Goal: Information Seeking & Learning: Learn about a topic

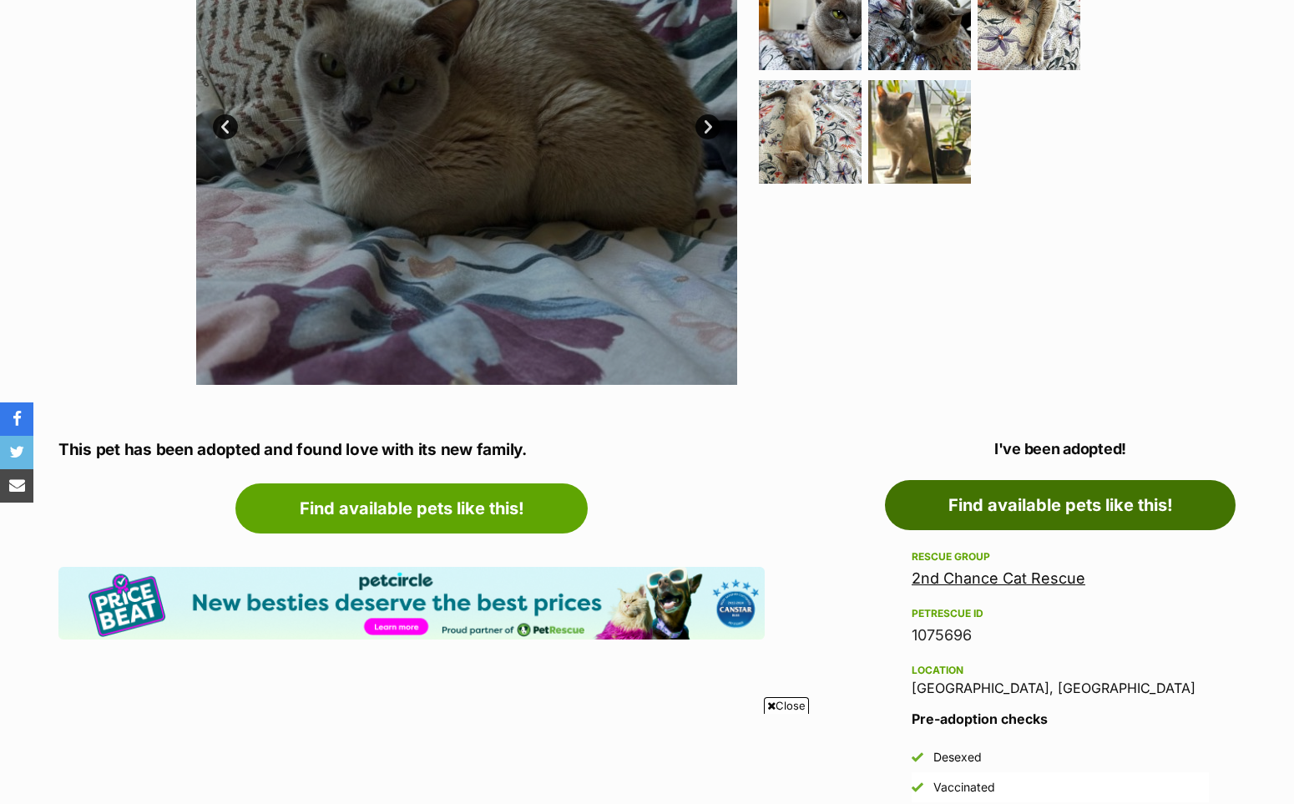
click at [1097, 530] on link "Find available pets like this!" at bounding box center [1060, 505] width 351 height 50
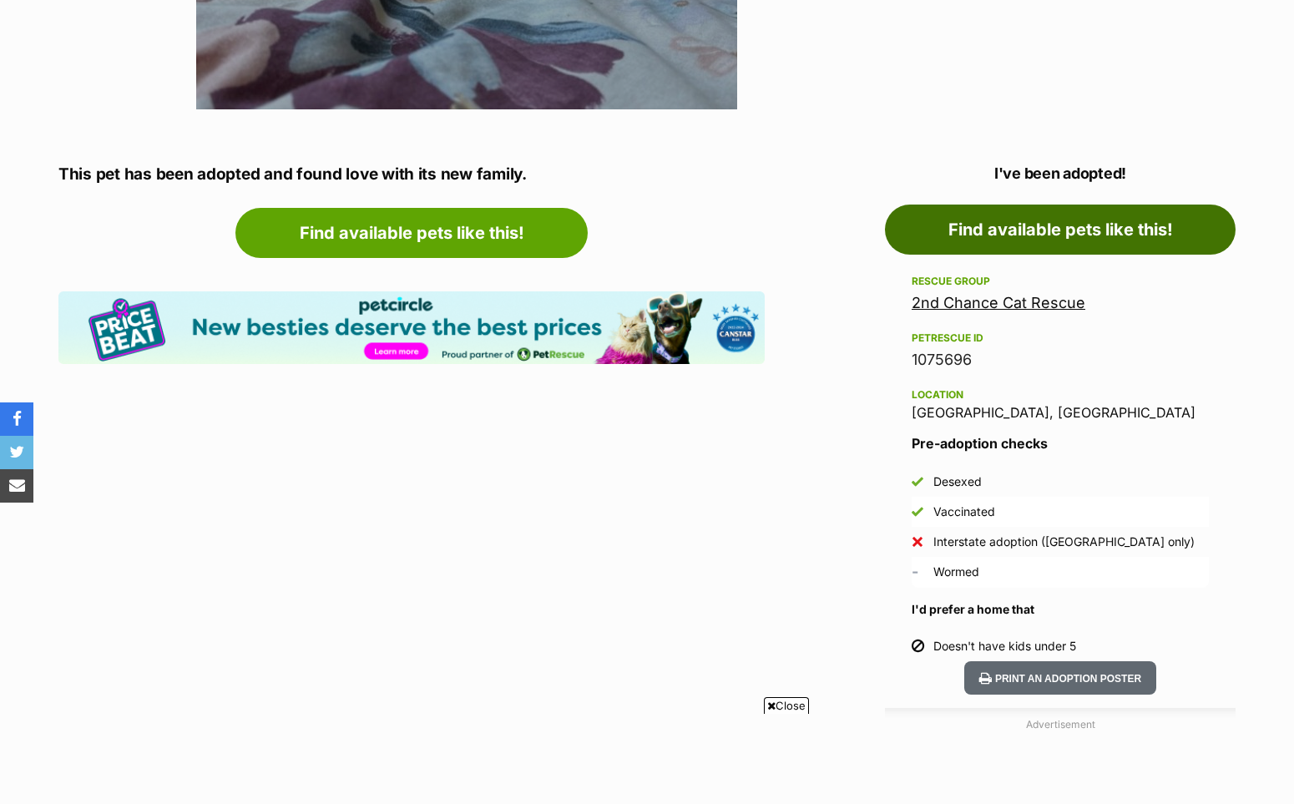
scroll to position [782, 0]
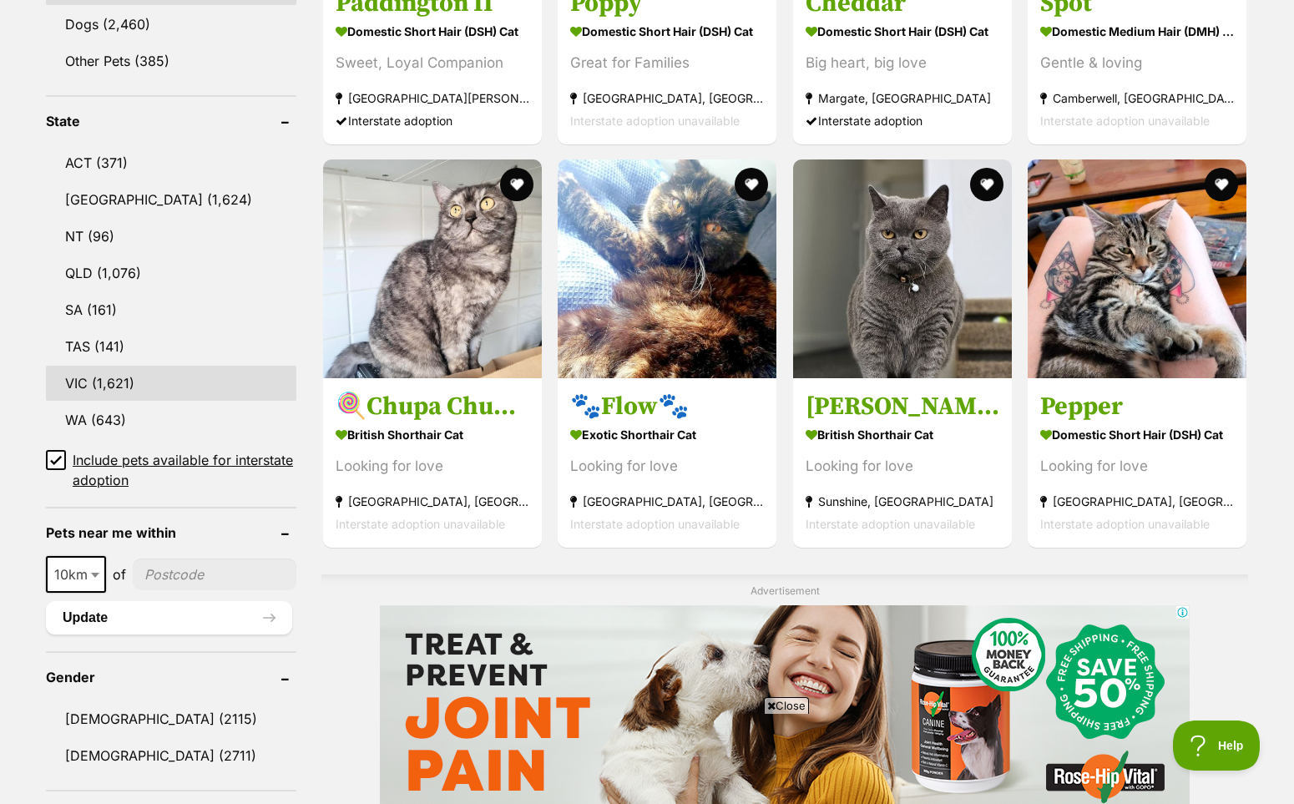
click at [80, 401] on link "VIC (1,621)" at bounding box center [171, 383] width 250 height 35
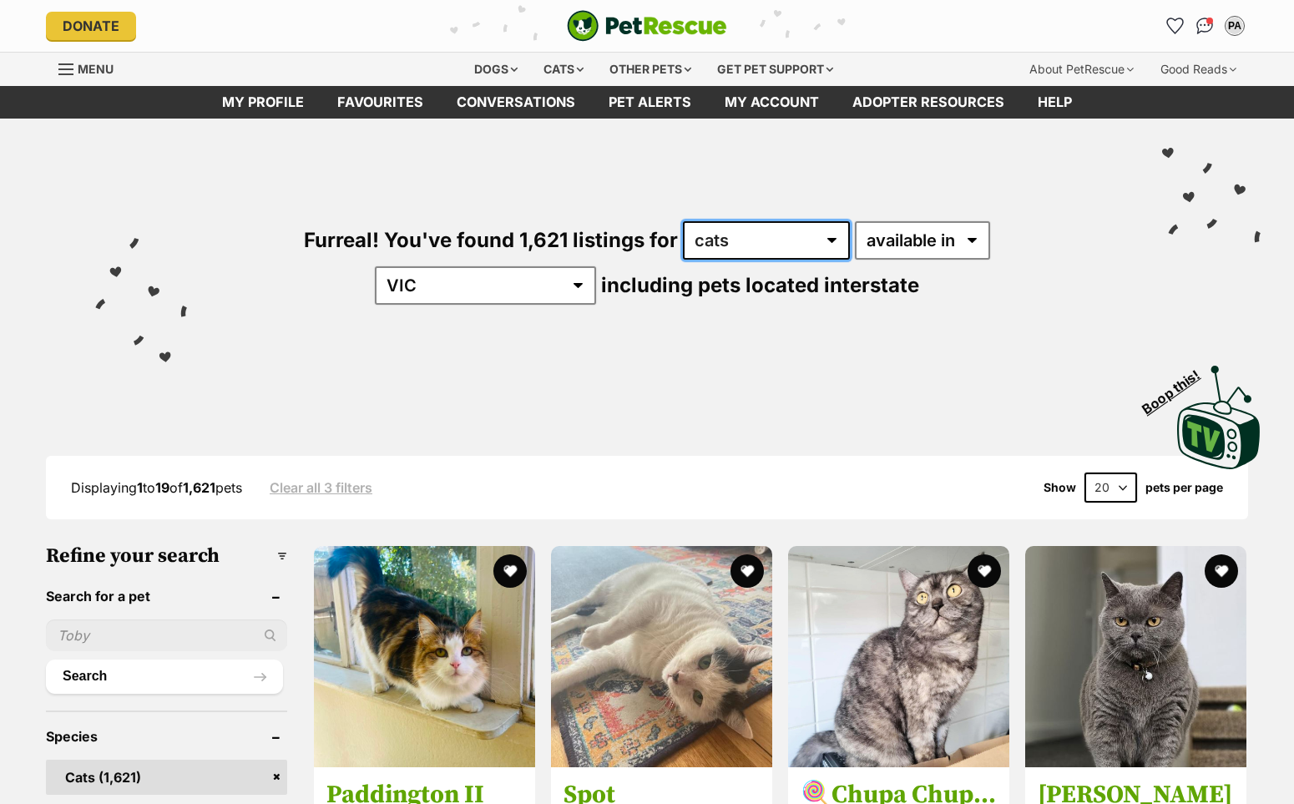
click at [850, 257] on select "any type of pet cats dogs other pets" at bounding box center [766, 240] width 167 height 38
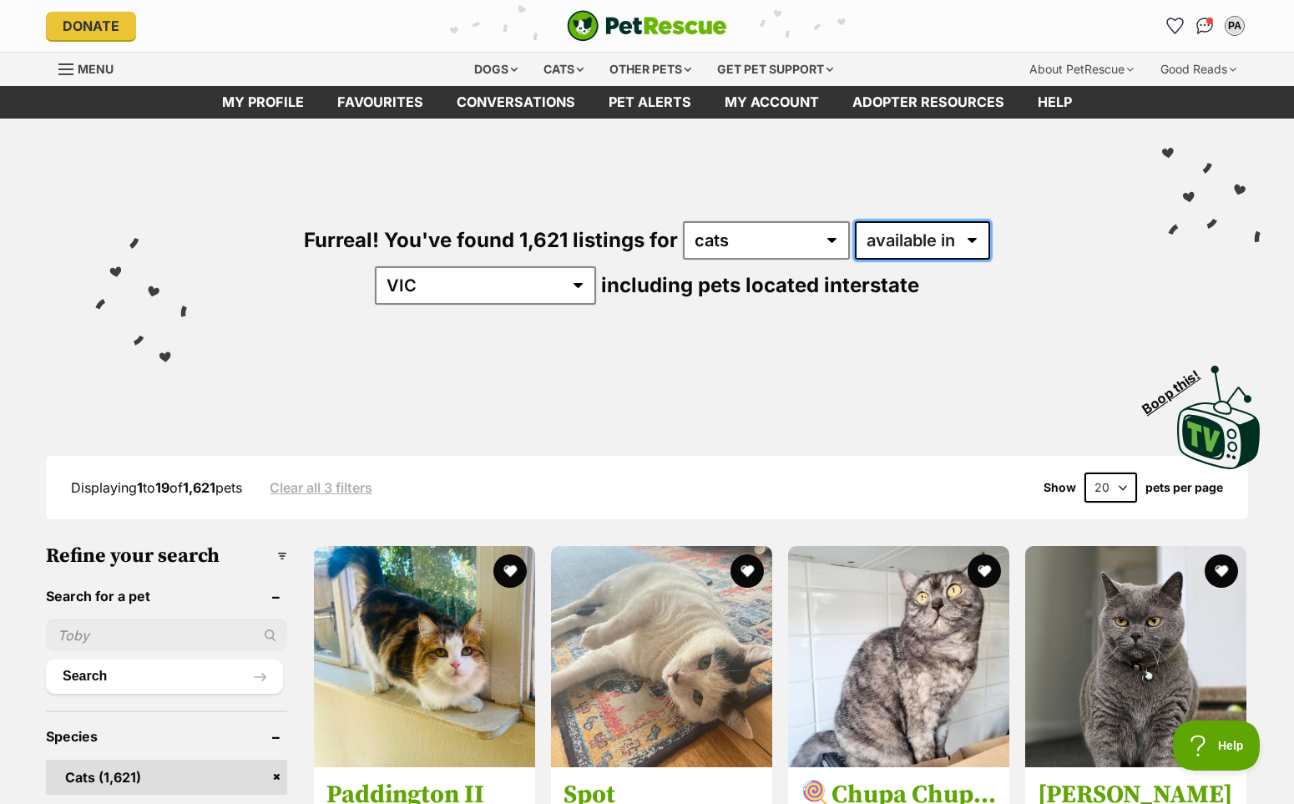
click at [990, 260] on select "available in located in" at bounding box center [922, 240] width 135 height 38
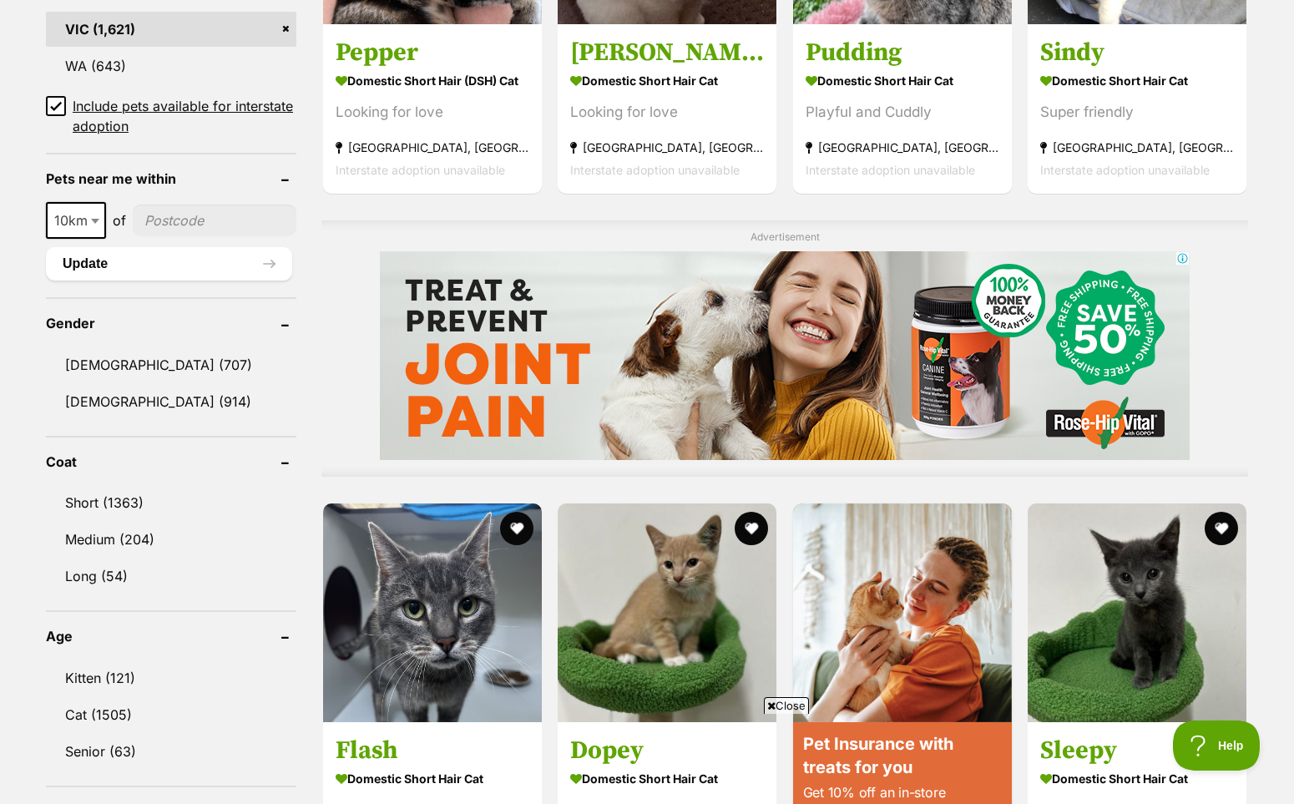
scroll to position [1224, 0]
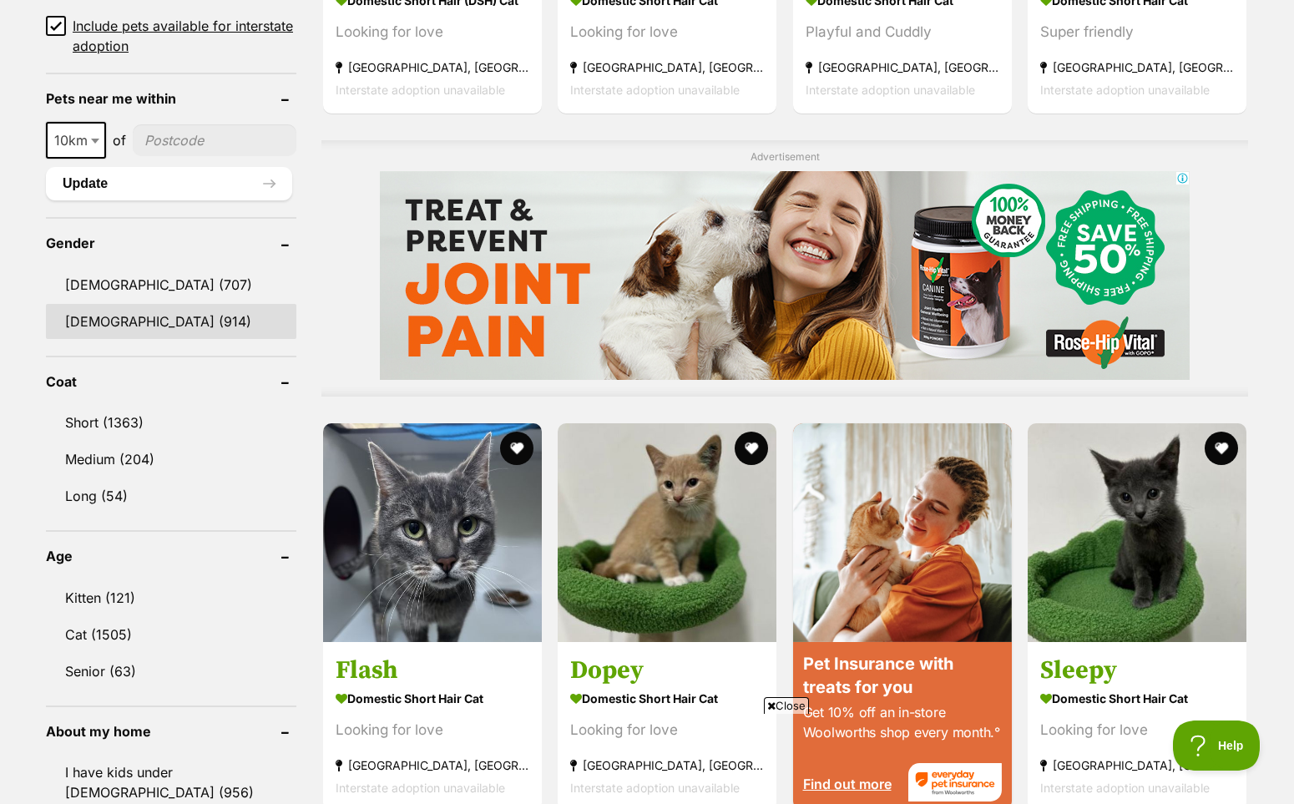
click at [83, 339] on link "[DEMOGRAPHIC_DATA] (914)" at bounding box center [171, 321] width 250 height 35
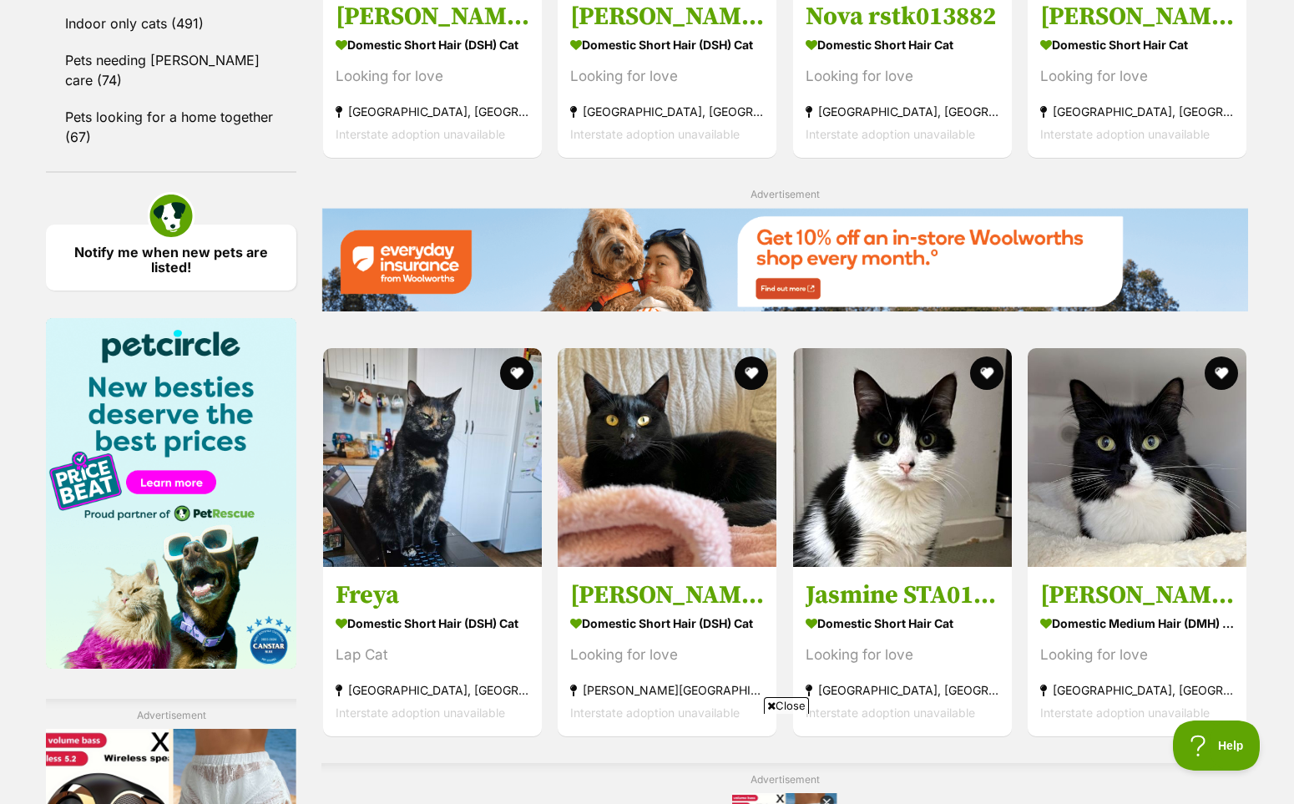
scroll to position [1882, 0]
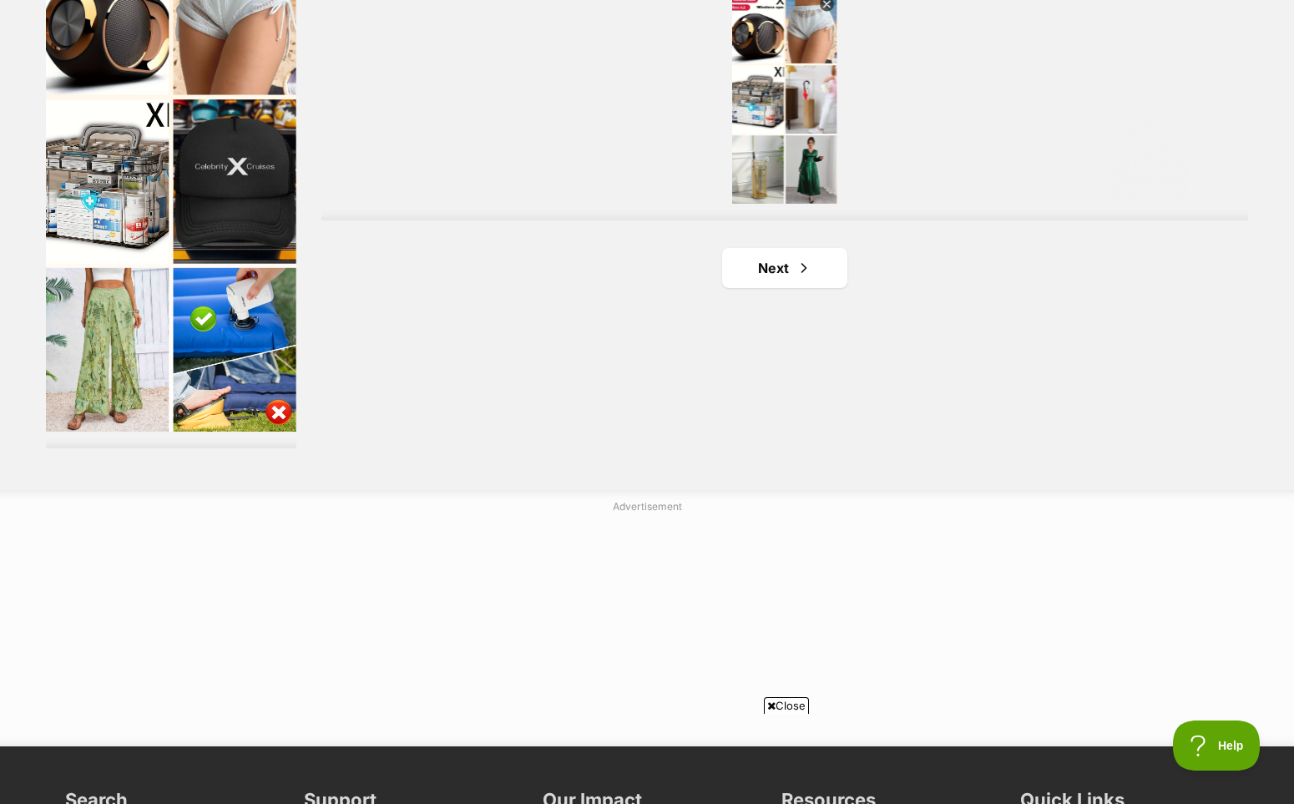
drag, startPoint x: 1300, startPoint y: 172, endPoint x: 83, endPoint y: 488, distance: 1257.4
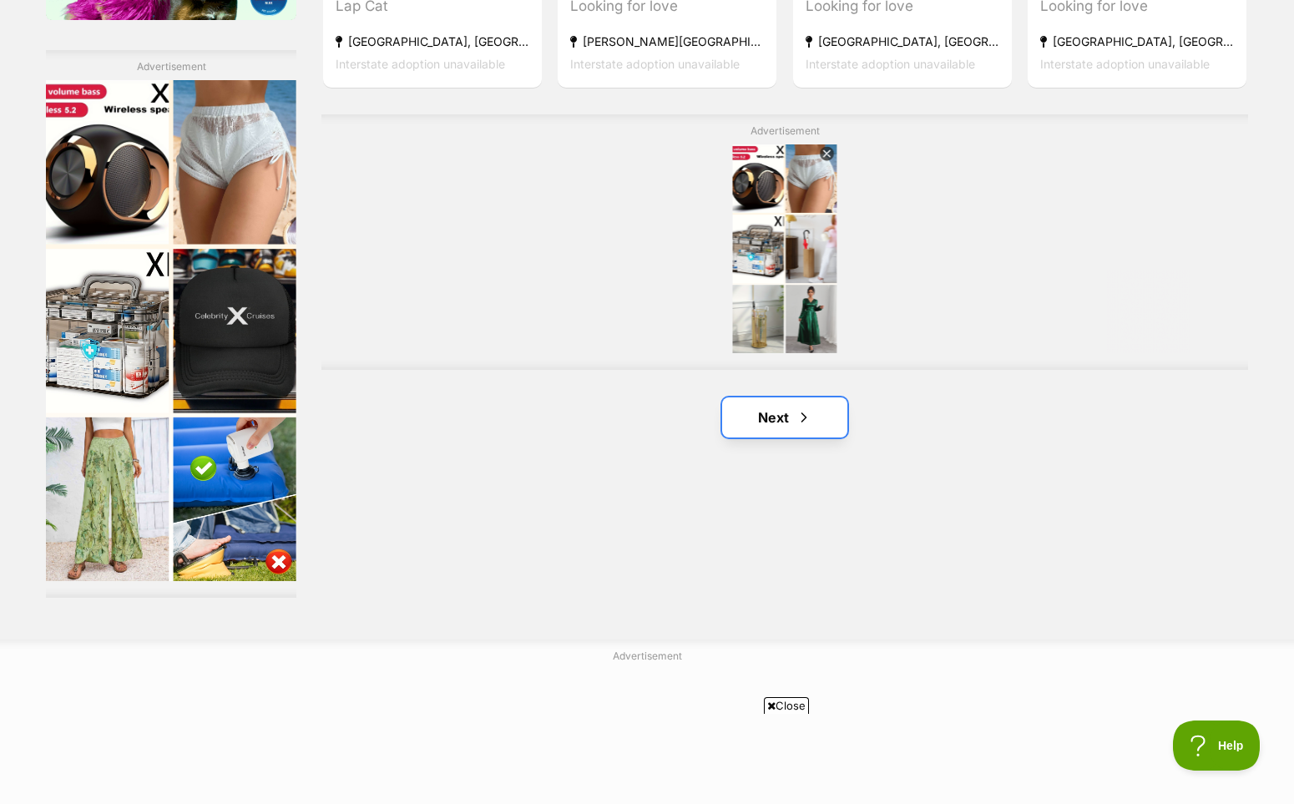
click at [761, 437] on link "Next" at bounding box center [784, 417] width 125 height 40
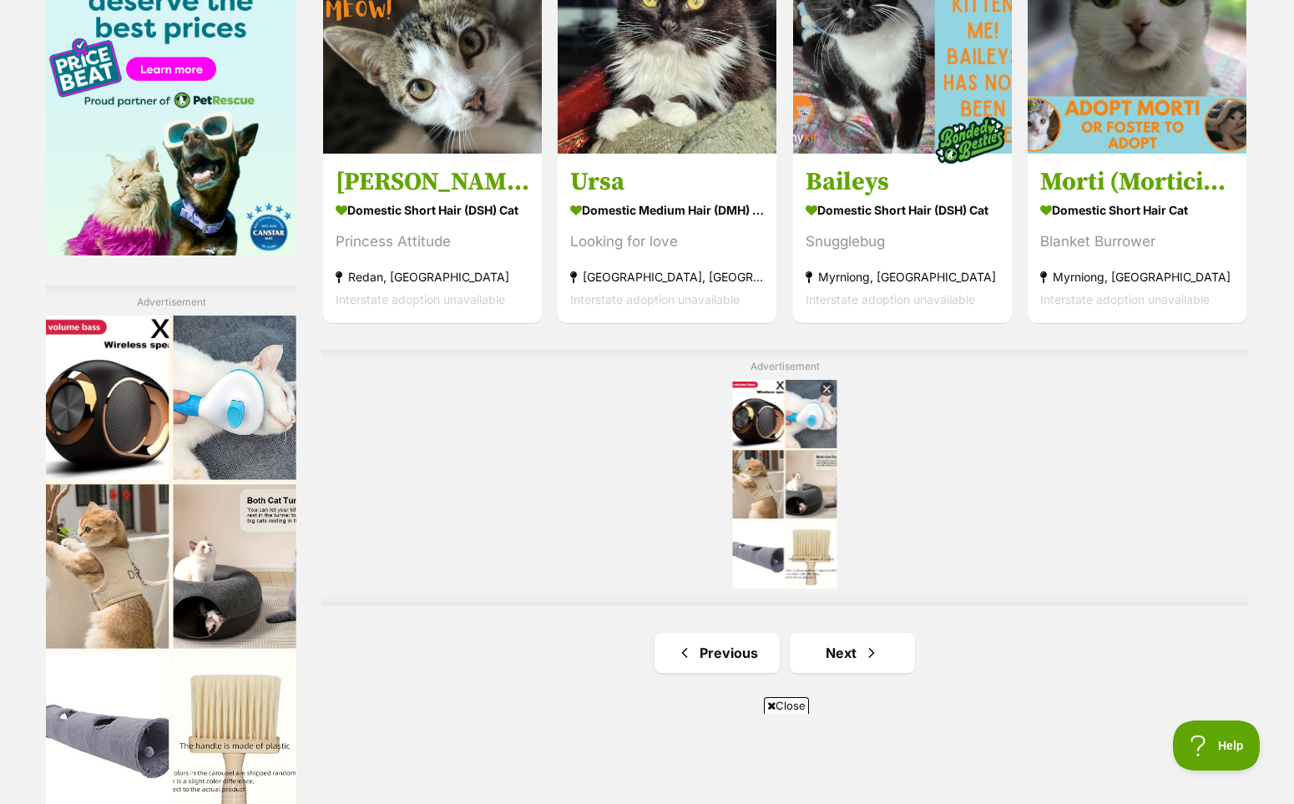
scroll to position [2713, 0]
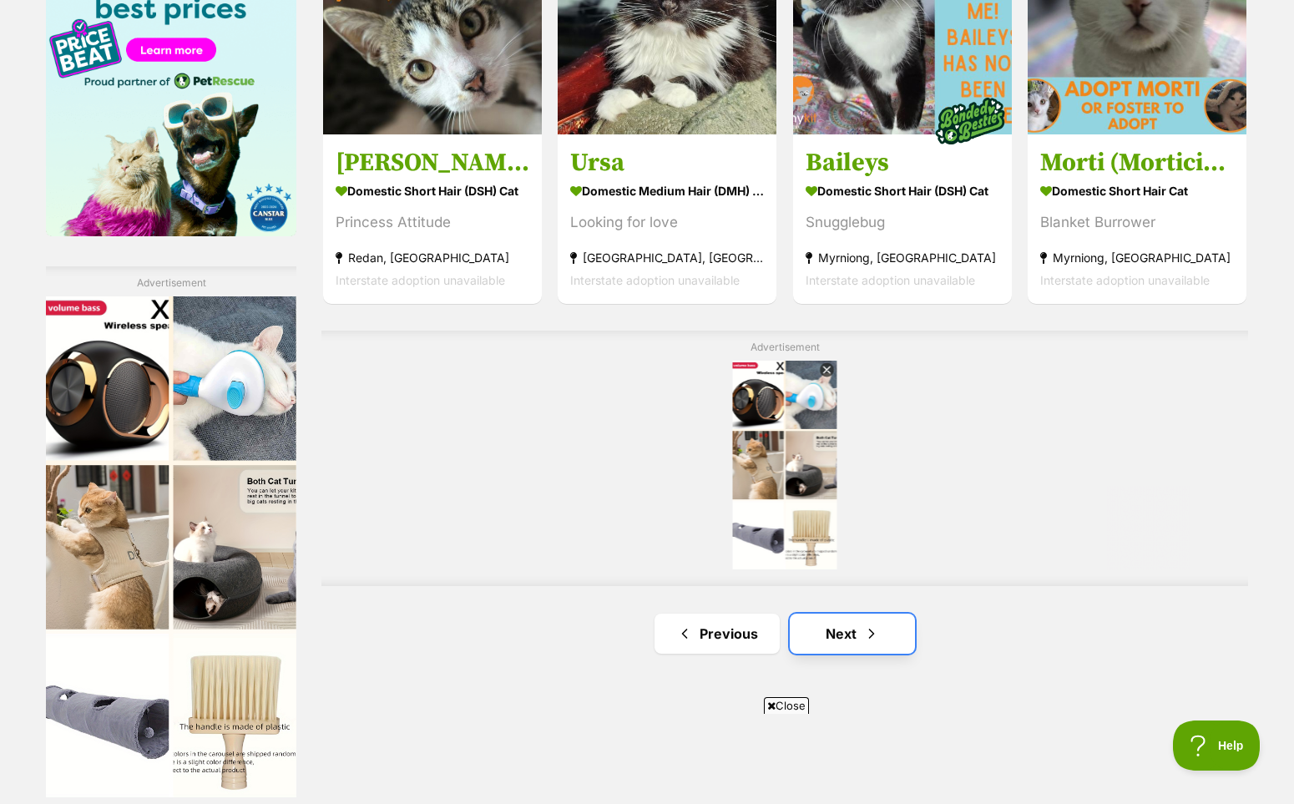
click at [845, 654] on link "Next" at bounding box center [852, 634] width 125 height 40
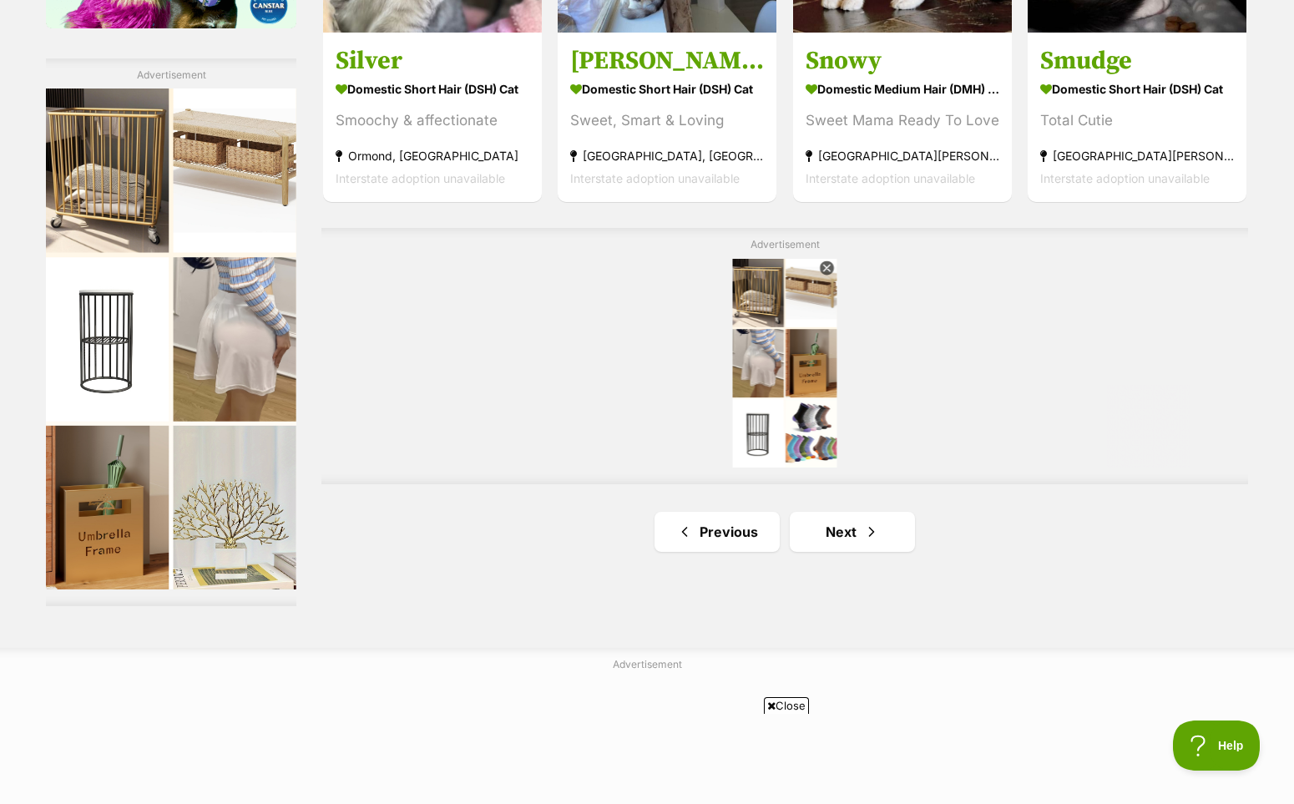
scroll to position [3039, 0]
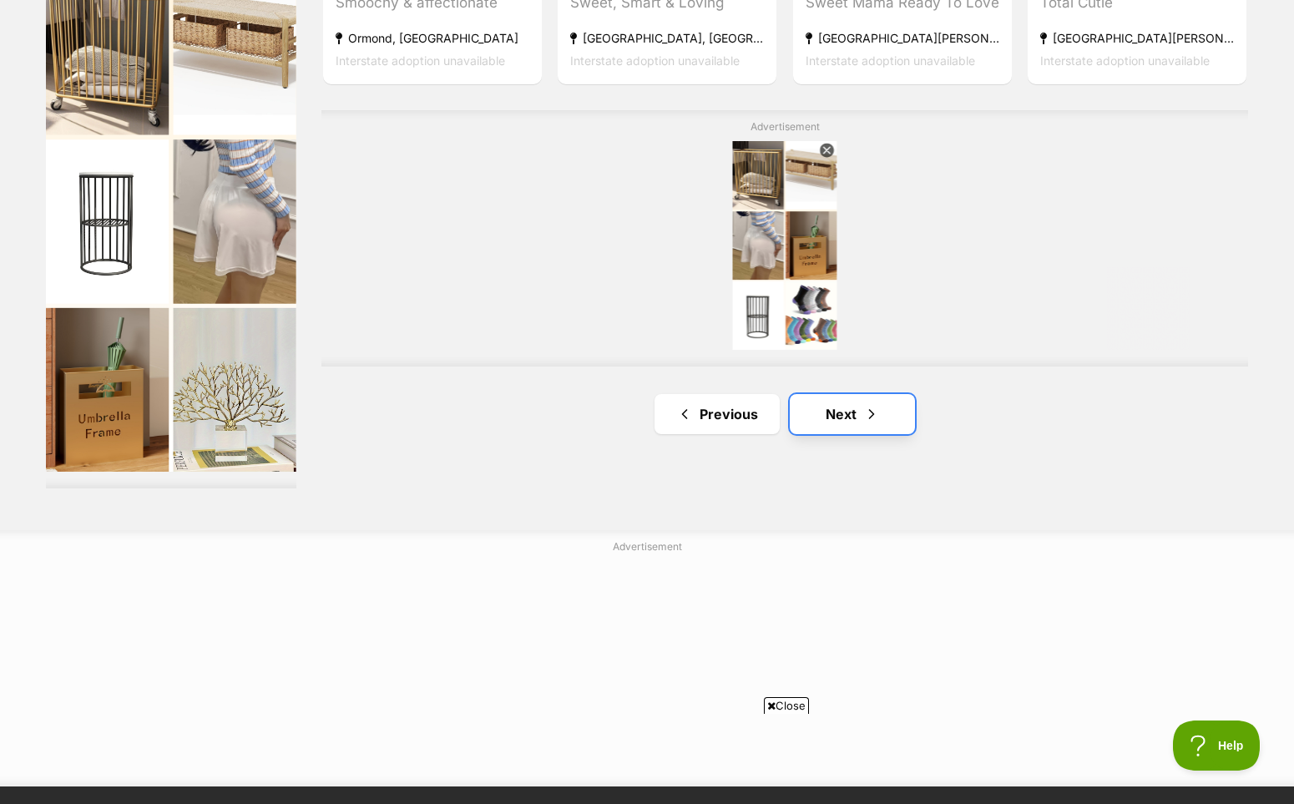
click at [852, 434] on link "Next" at bounding box center [852, 414] width 125 height 40
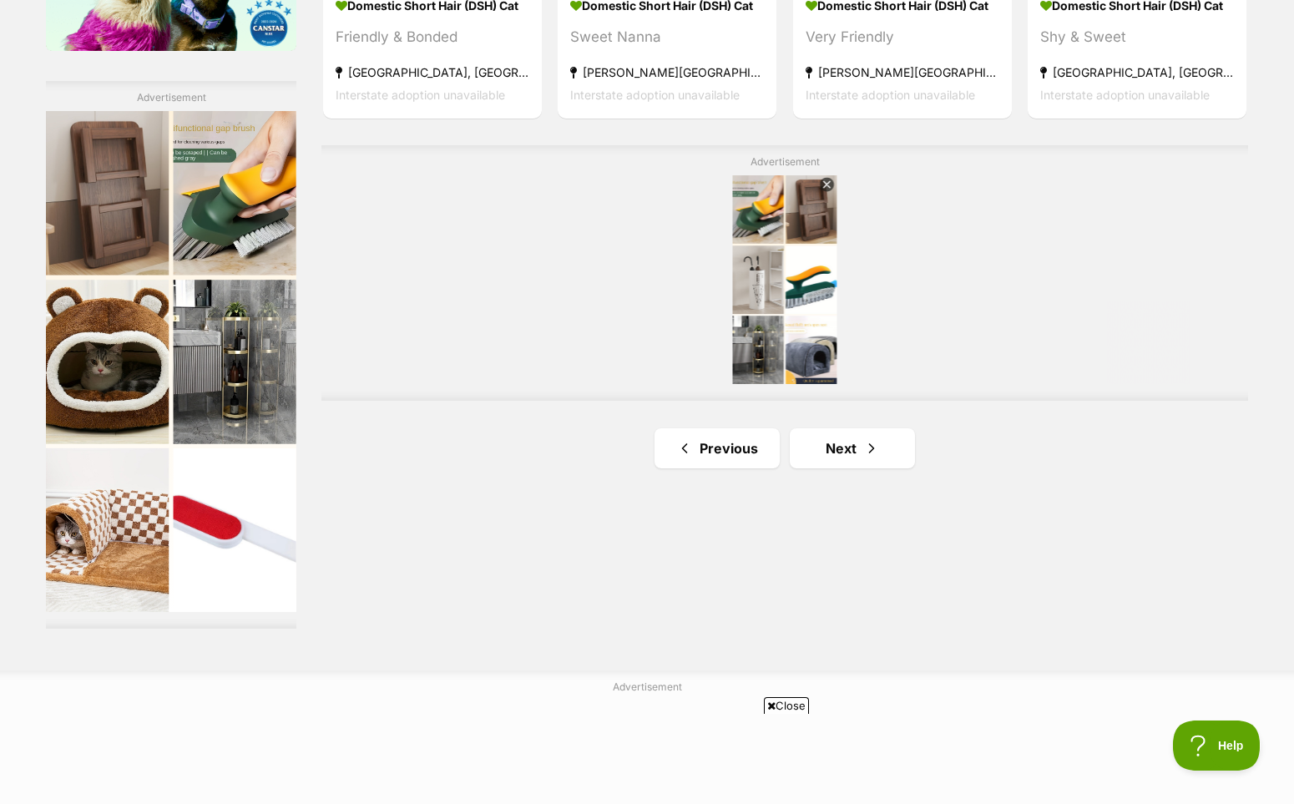
scroll to position [2939, 0]
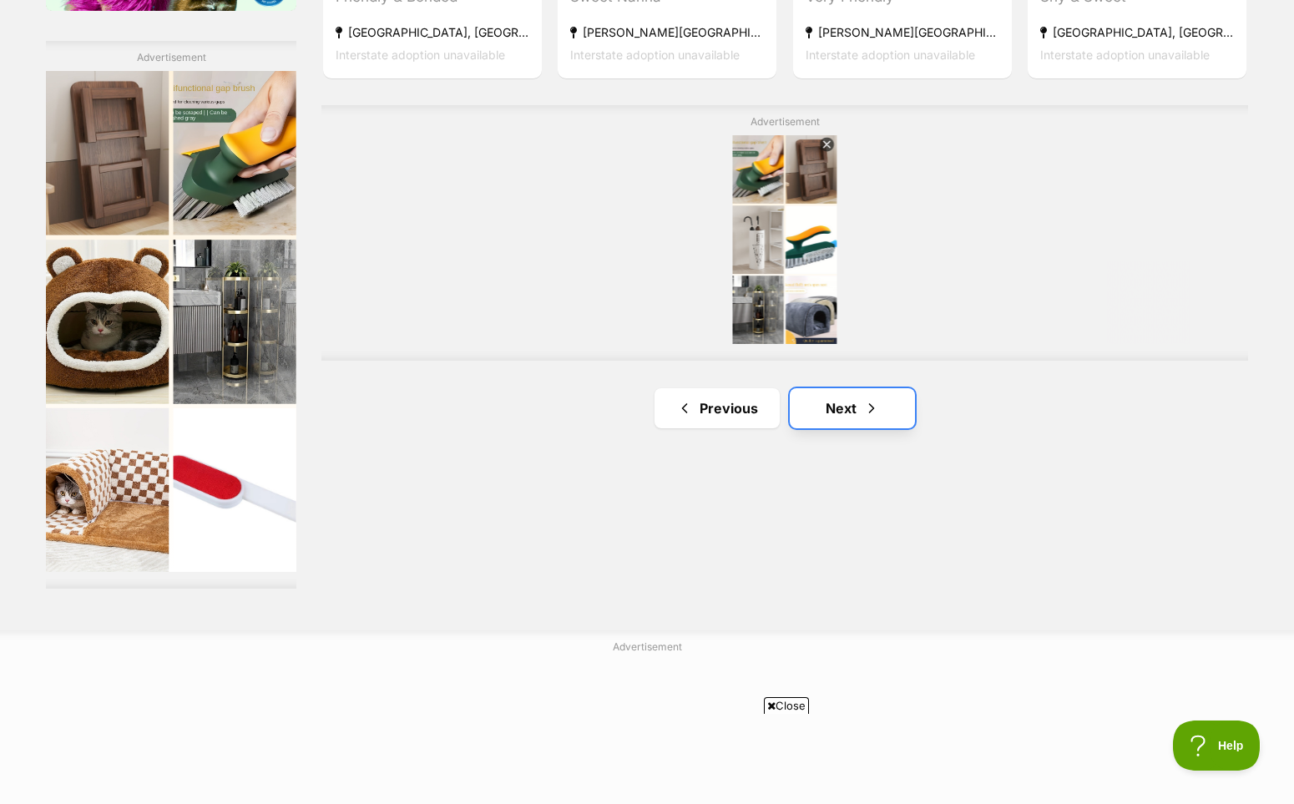
click at [842, 428] on link "Next" at bounding box center [852, 408] width 125 height 40
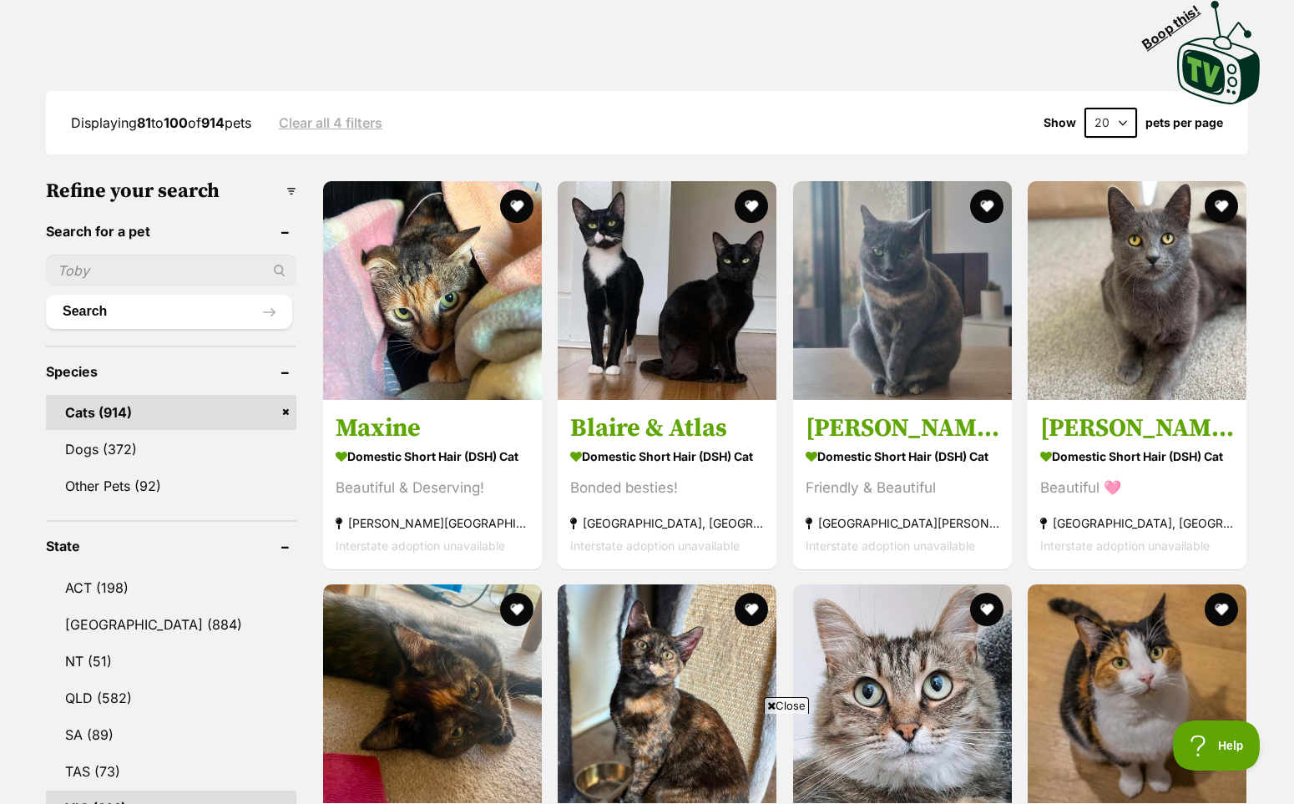
scroll to position [392, 0]
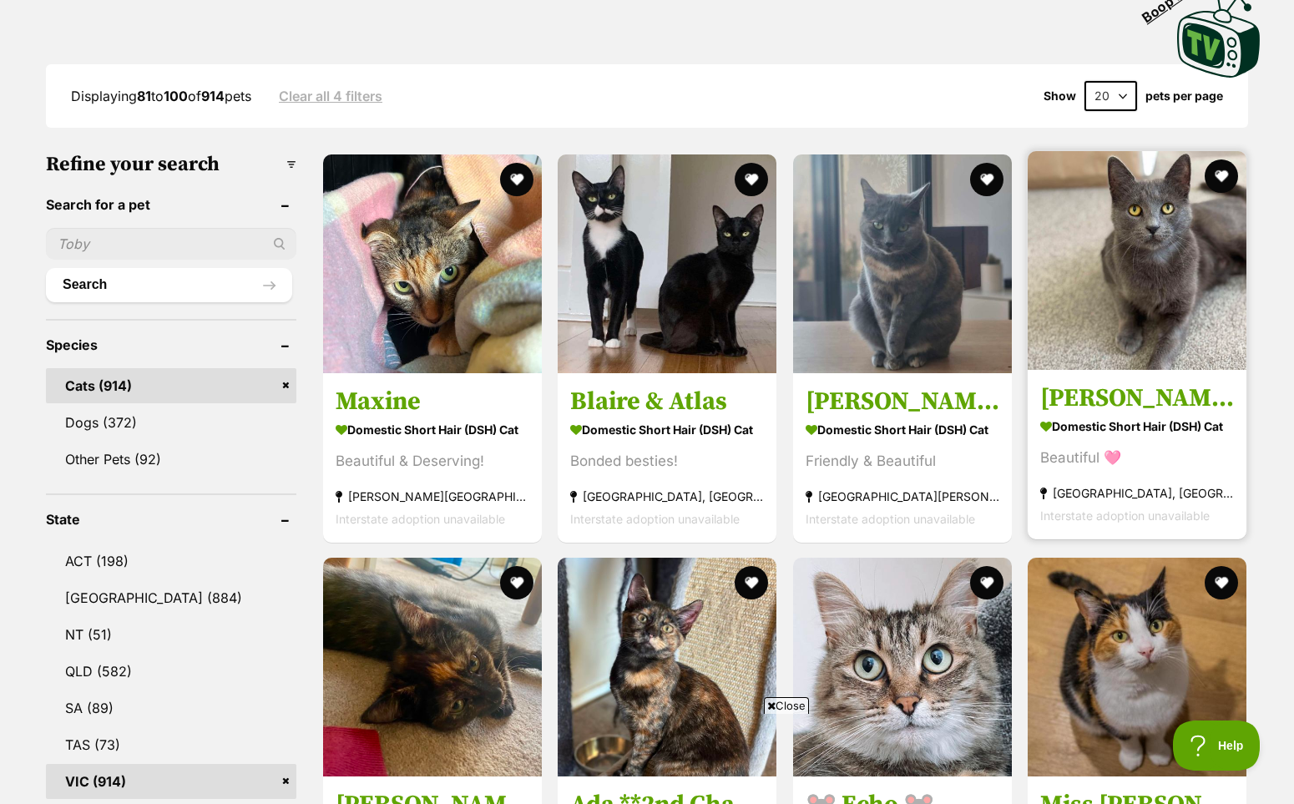
click at [1162, 290] on img at bounding box center [1137, 260] width 219 height 219
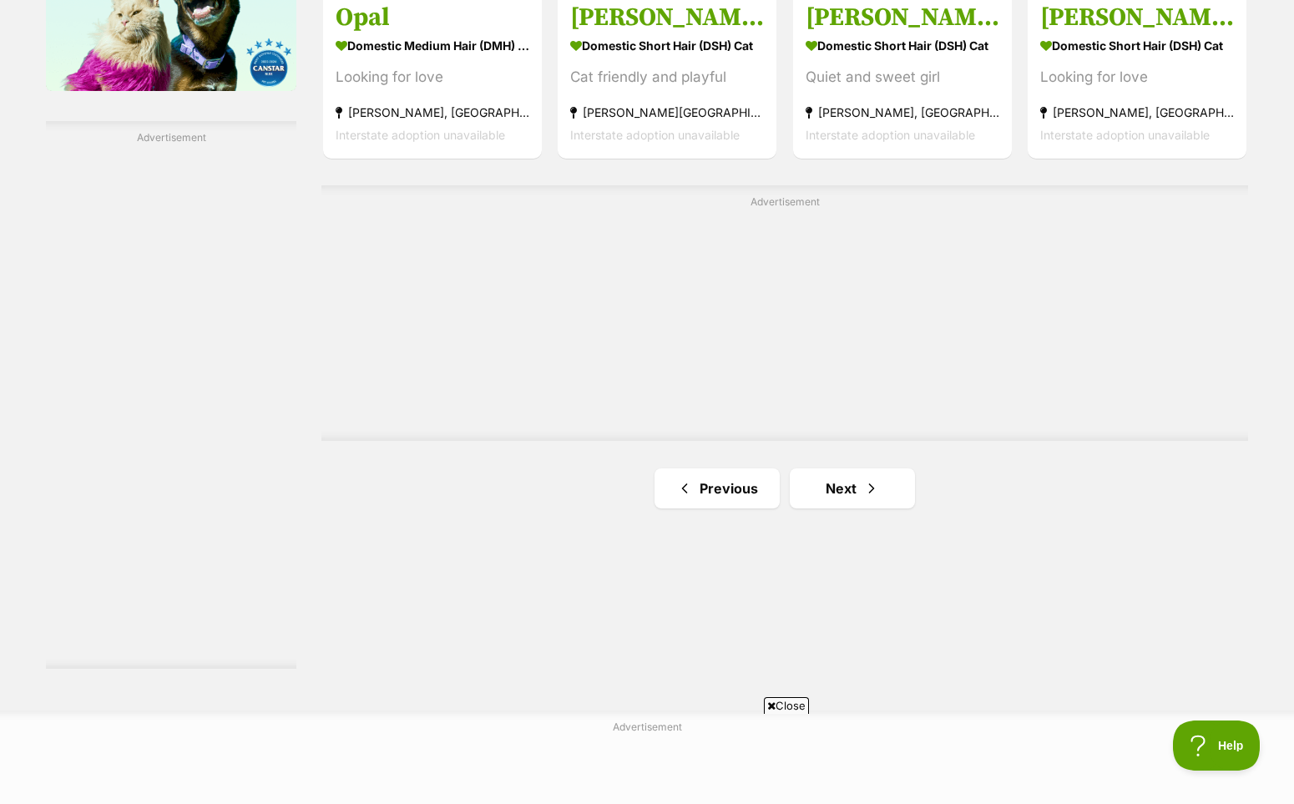
scroll to position [2890, 0]
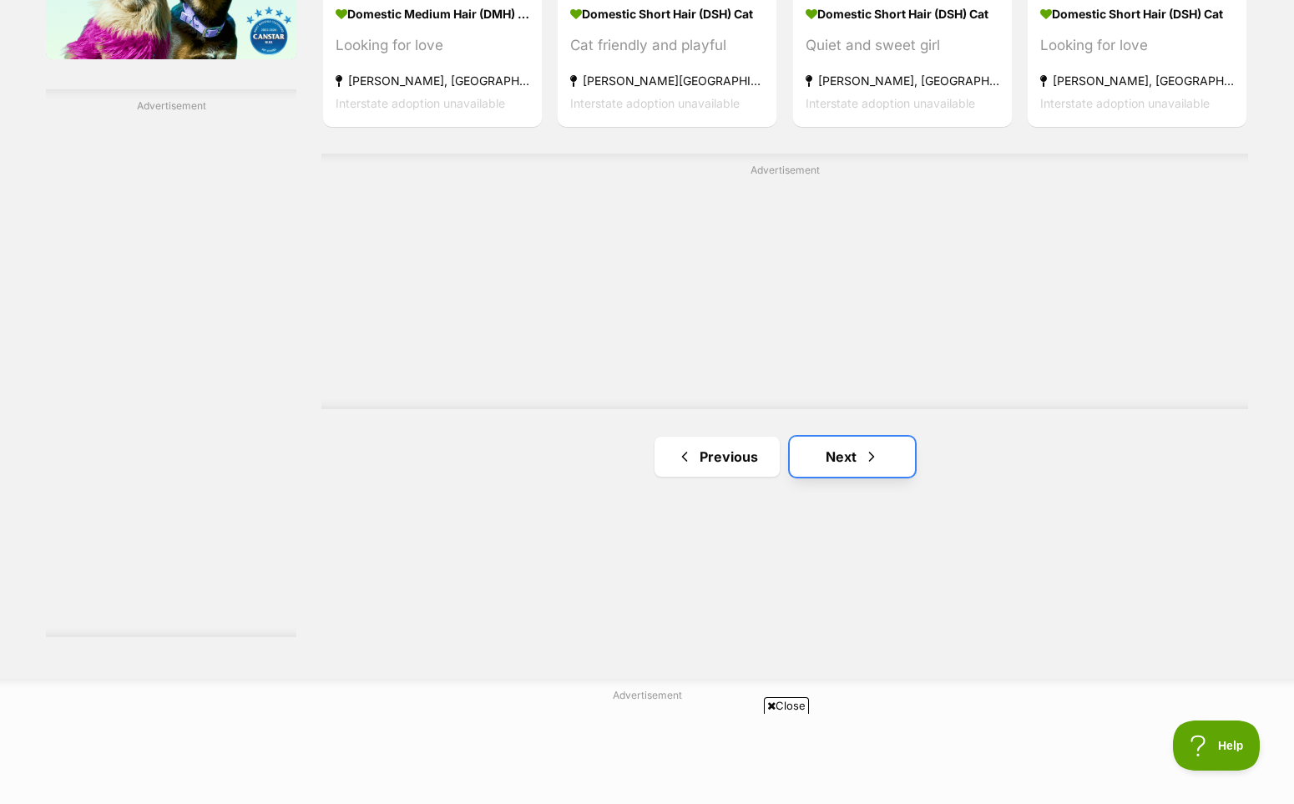
click at [831, 477] on link "Next" at bounding box center [852, 457] width 125 height 40
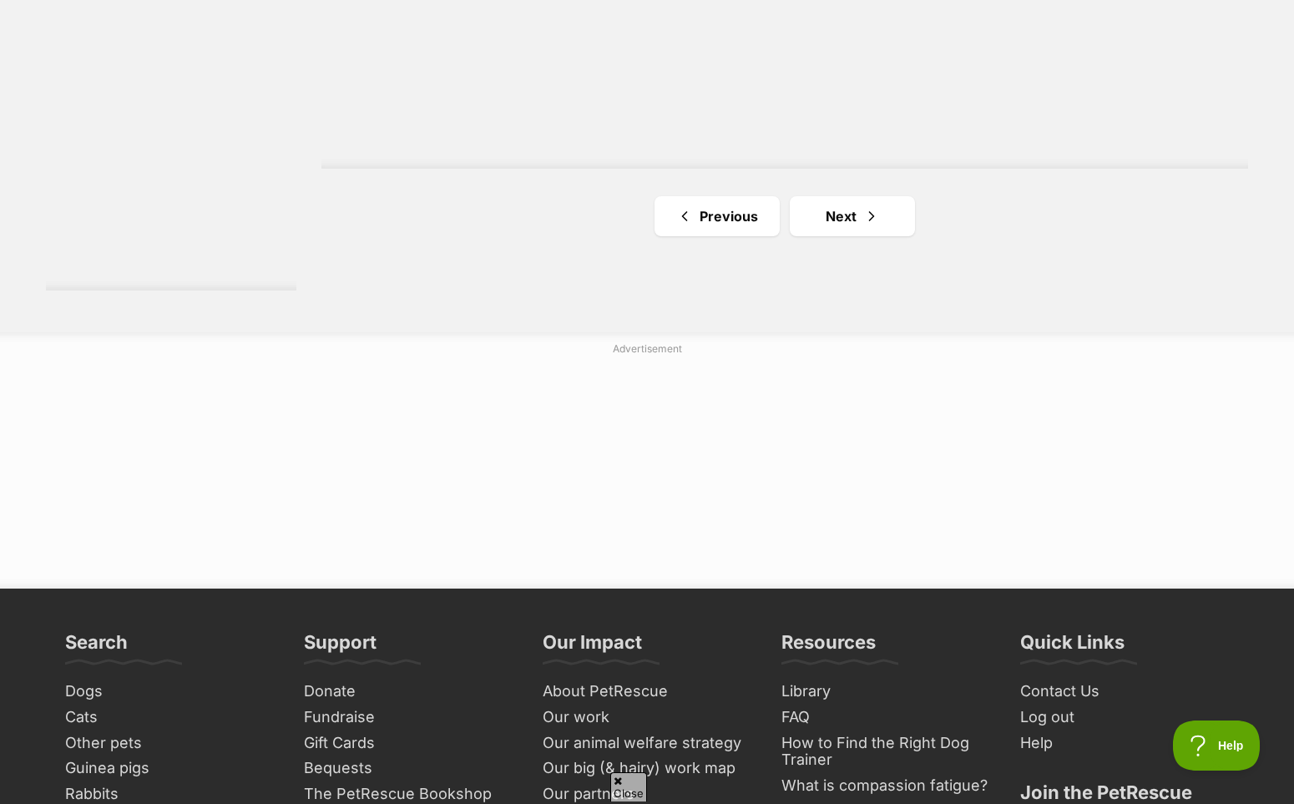
scroll to position [3226, 0]
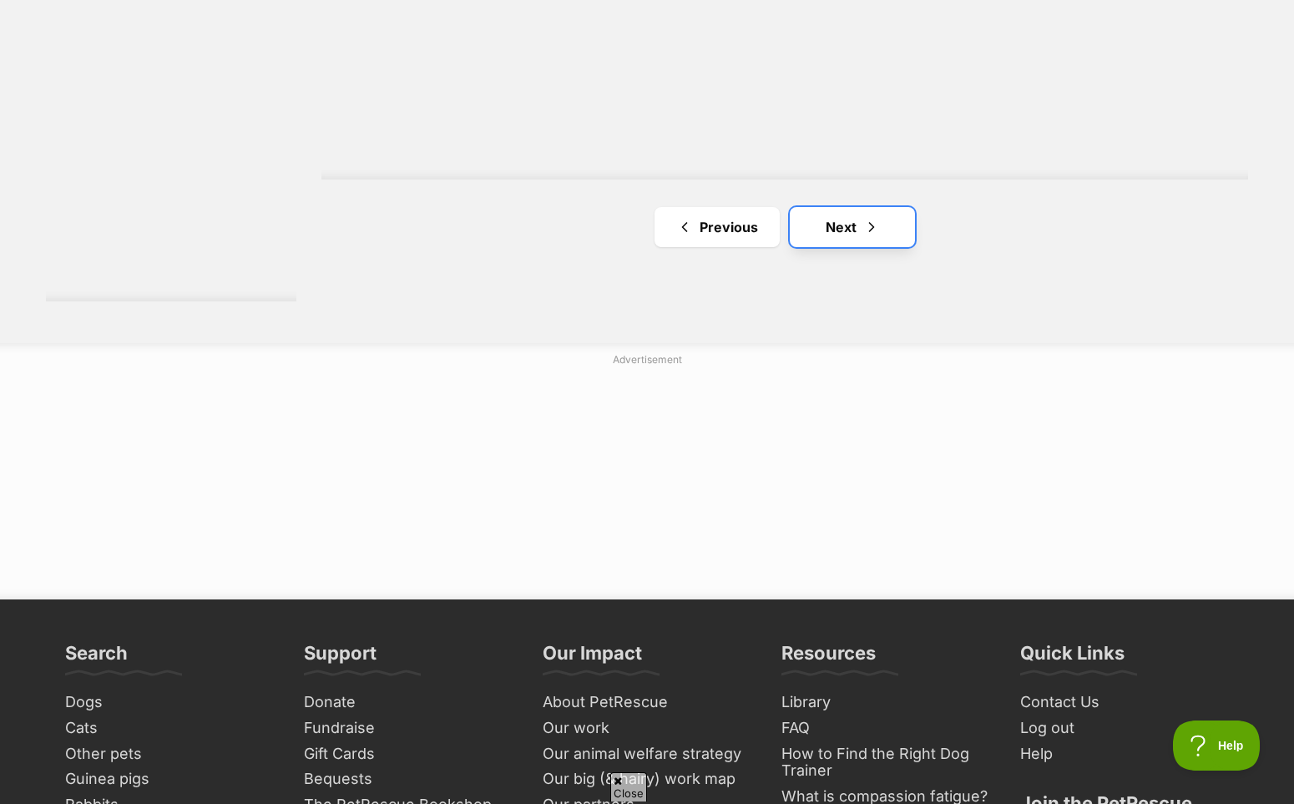
click at [844, 247] on link "Next" at bounding box center [852, 227] width 125 height 40
